Goal: Information Seeking & Learning: Learn about a topic

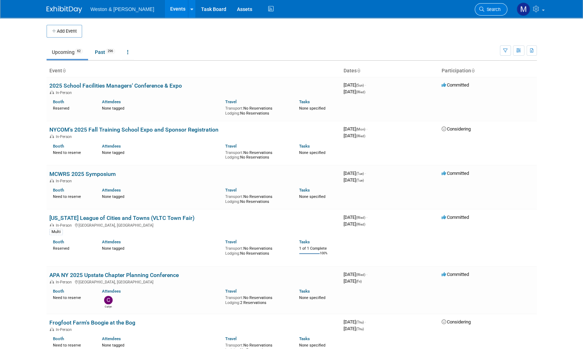
click at [495, 10] on span "Search" at bounding box center [492, 9] width 16 height 5
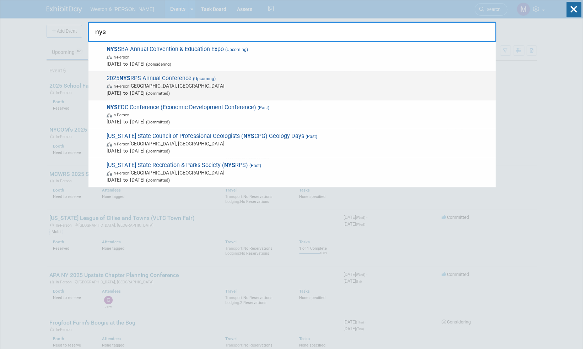
type input "nys"
click at [162, 80] on span "2025 NYS RPS Annual Conference (Upcoming) In-Person [GEOGRAPHIC_DATA], [GEOGRAP…" at bounding box center [297, 86] width 387 height 22
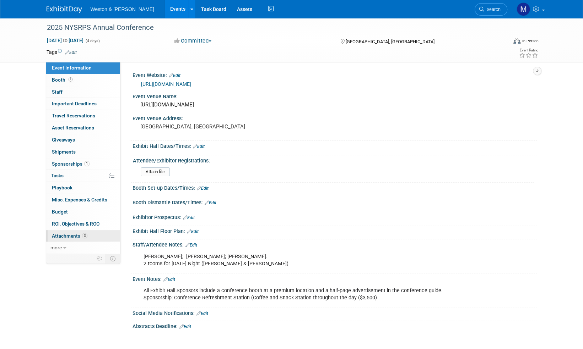
click at [61, 234] on span "Attachments 3" at bounding box center [70, 236] width 36 height 6
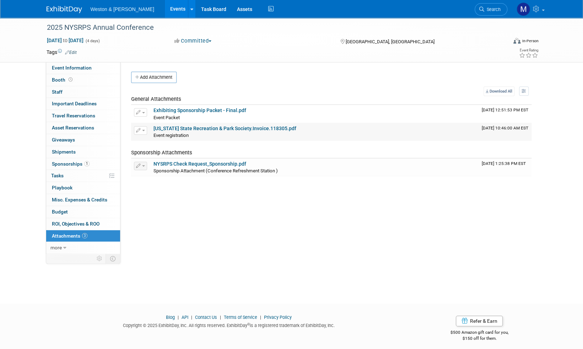
click at [250, 129] on link "New York State Recreation & Park Society.Invoice.118305.pdf" at bounding box center [224, 129] width 143 height 6
click at [211, 163] on link "NYSRPS Check Request_Sponsorship.pdf" at bounding box center [199, 164] width 93 height 6
click at [68, 70] on span "Event Information" at bounding box center [72, 68] width 40 height 6
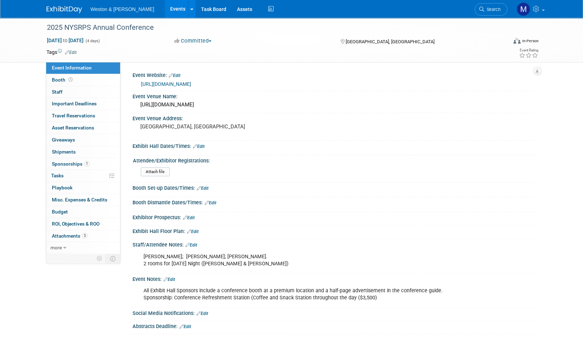
click at [191, 84] on link "https://newyorkstaterecreationampparksociety.wildapricot.org/" at bounding box center [166, 84] width 50 height 6
click at [195, 244] on link "Edit" at bounding box center [191, 245] width 12 height 5
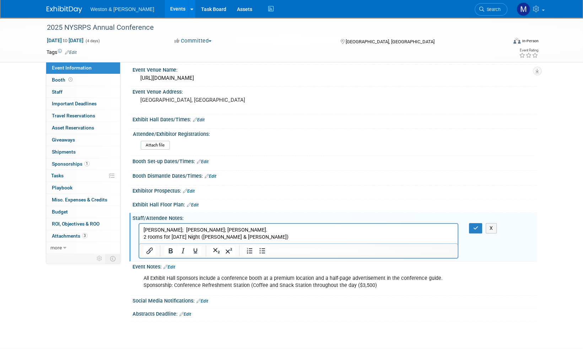
scroll to position [36, 0]
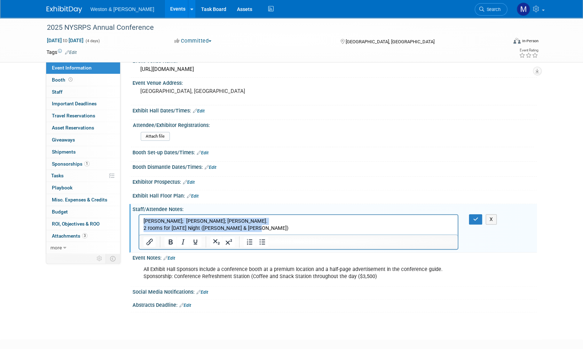
drag, startPoint x: 255, startPoint y: 228, endPoint x: 136, endPoint y: 218, distance: 119.7
click at [139, 218] on html "Dan Biggs; Patrick Bates; Mikala Kortright. 2 rooms for Wednesday Night (Biggs …" at bounding box center [298, 223] width 319 height 17
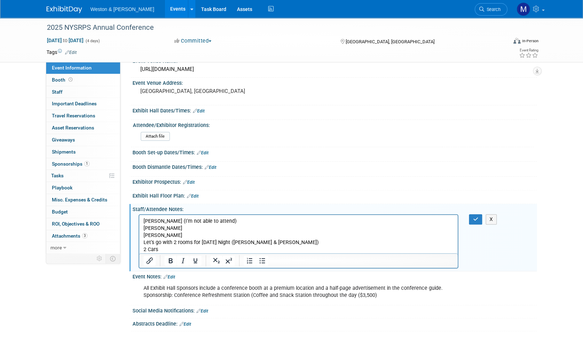
drag, startPoint x: 229, startPoint y: 220, endPoint x: 252, endPoint y: 218, distance: 23.9
click at [183, 222] on p "Jack Grieshober (I’m not able to attend)" at bounding box center [298, 221] width 310 height 7
click at [322, 237] on p "Mikala Kortright" at bounding box center [298, 235] width 310 height 7
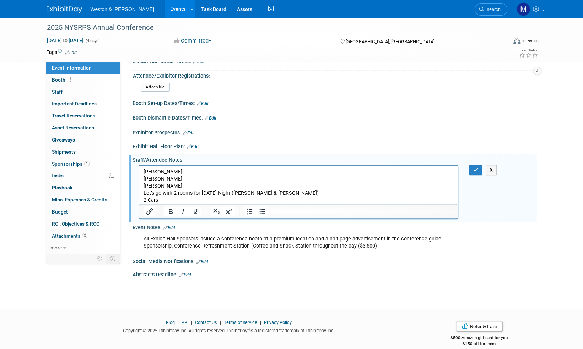
scroll to position [93, 0]
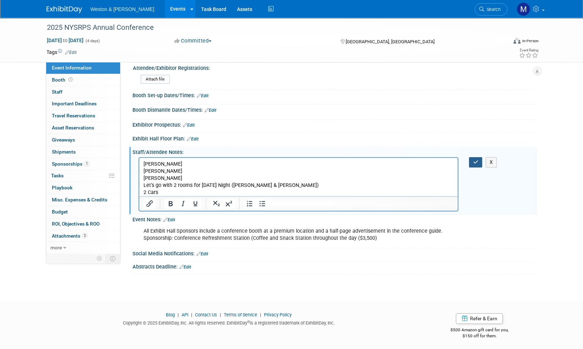
click at [476, 160] on icon "button" at bounding box center [475, 162] width 5 height 5
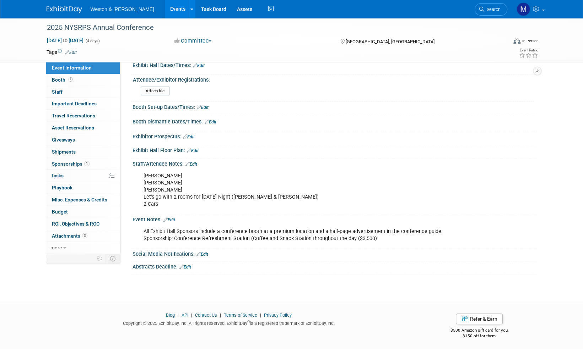
click at [76, 68] on span "Event Information" at bounding box center [72, 68] width 40 height 6
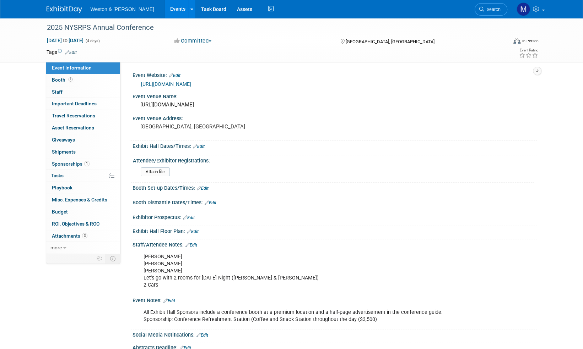
click at [191, 84] on link "https://newyorkstaterecreationampparksociety.wildapricot.org/" at bounding box center [166, 84] width 50 height 6
click at [65, 235] on span "Attachments 3" at bounding box center [70, 236] width 36 height 6
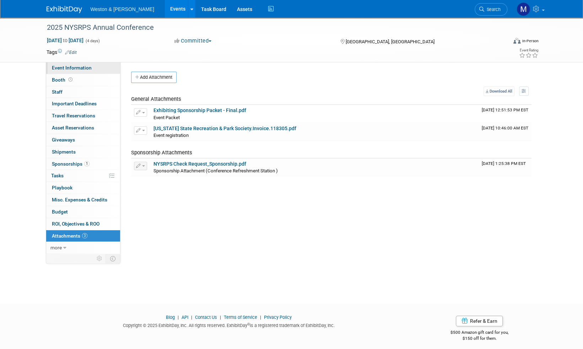
click at [69, 67] on span "Event Information" at bounding box center [72, 68] width 40 height 6
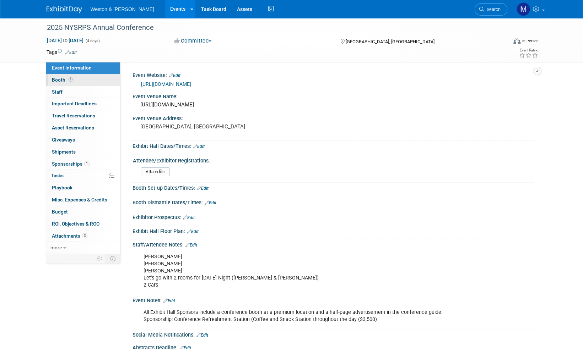
click at [53, 81] on span "Booth" at bounding box center [63, 80] width 22 height 6
